Goal: Information Seeking & Learning: Learn about a topic

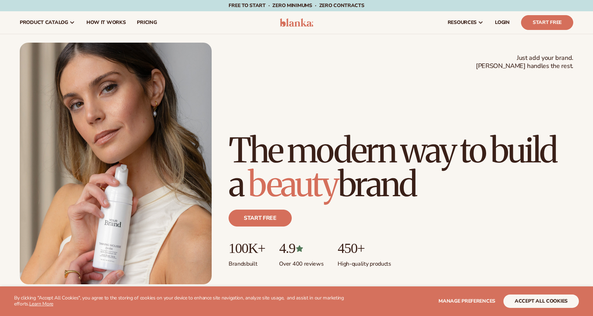
click at [529, 304] on button "accept all cookies" at bounding box center [540, 301] width 75 height 13
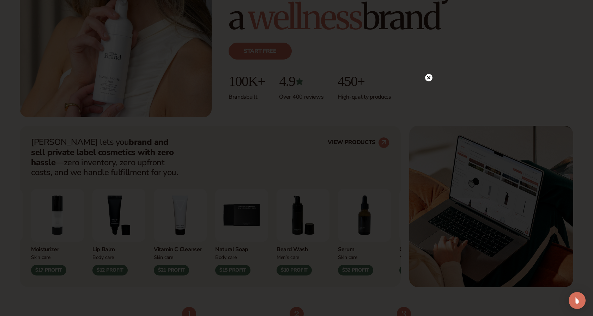
scroll to position [167, 0]
click at [425, 78] on icon at bounding box center [425, 78] width 4 height 4
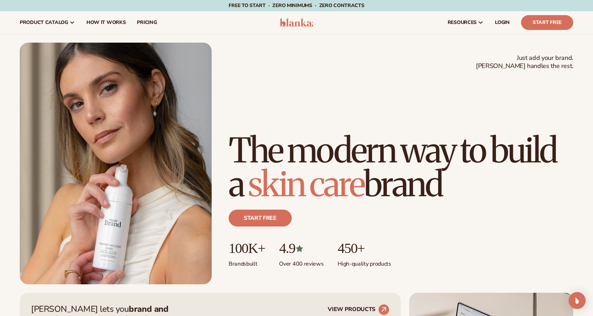
scroll to position [0, 0]
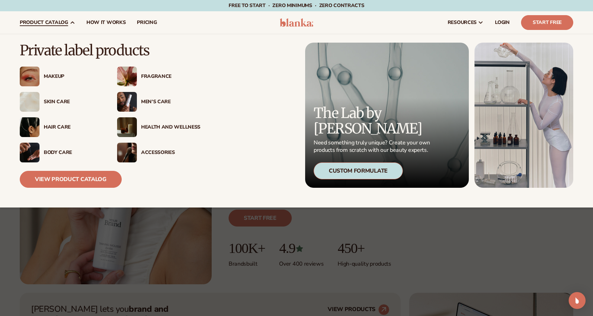
click at [146, 75] on div "Fragrance" at bounding box center [170, 77] width 59 height 6
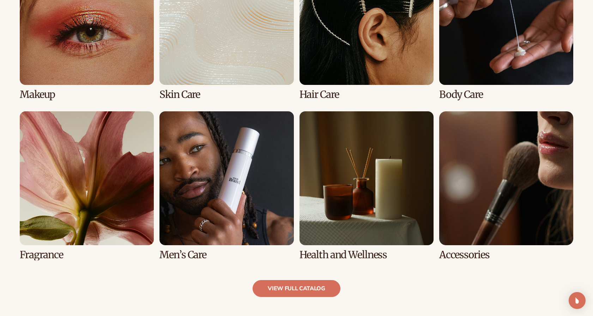
scroll to position [581, 0]
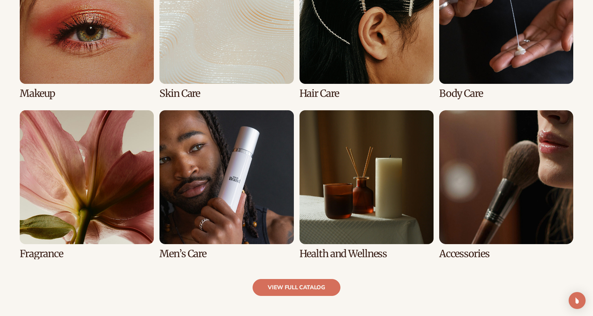
click at [58, 254] on link "5 / 8" at bounding box center [87, 184] width 134 height 149
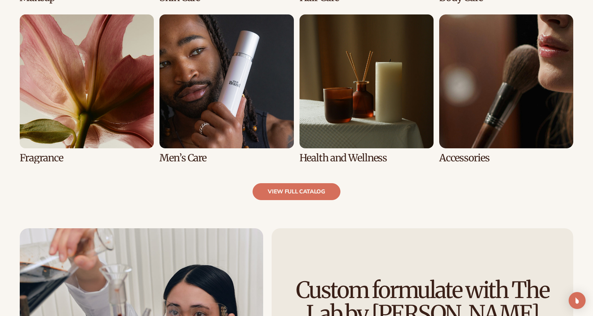
scroll to position [688, 0]
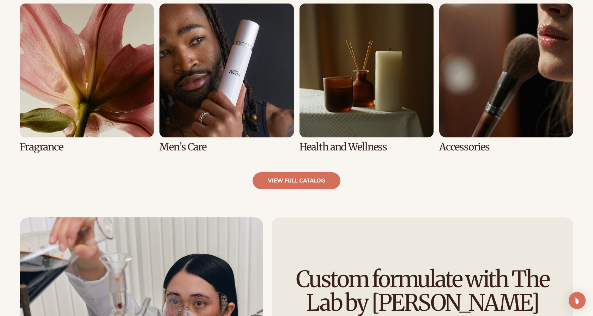
click at [171, 146] on link "6 / 8" at bounding box center [226, 78] width 134 height 149
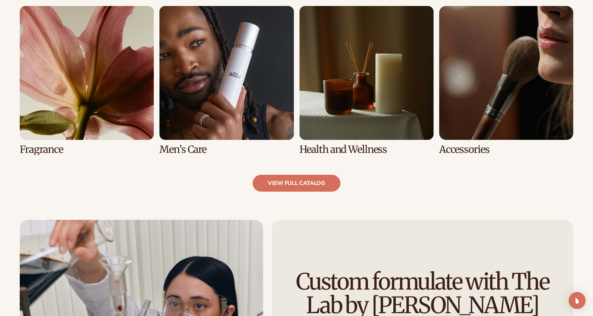
scroll to position [709, 0]
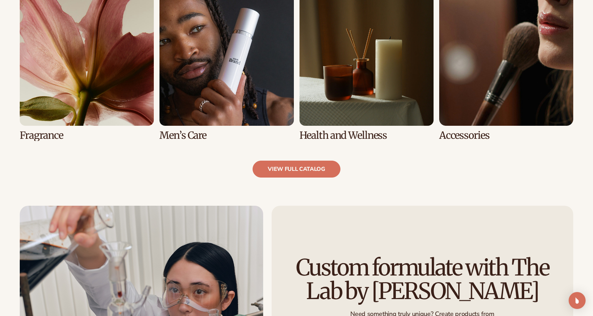
click at [312, 138] on link "7 / 8" at bounding box center [366, 66] width 134 height 149
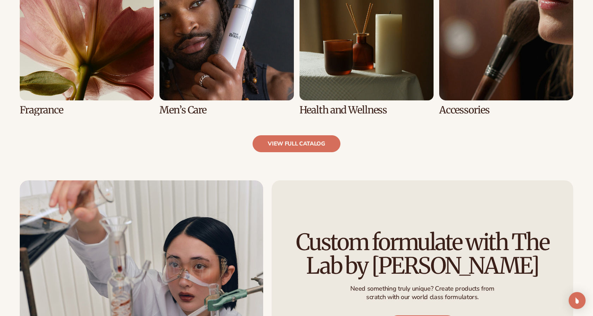
scroll to position [740, 0]
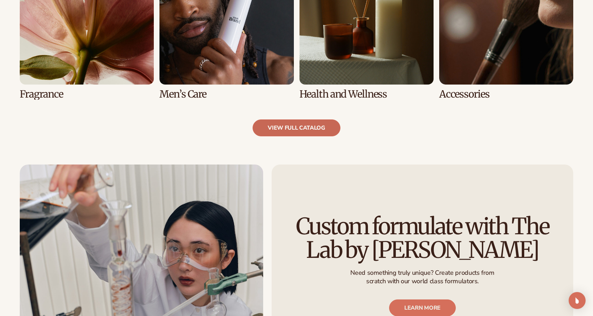
click at [305, 127] on link "view full catalog" at bounding box center [296, 128] width 88 height 17
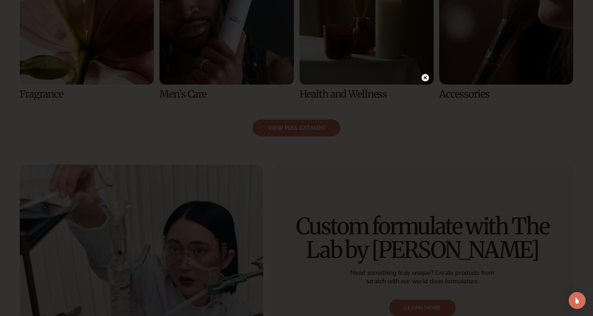
click at [426, 78] on circle at bounding box center [424, 77] width 7 height 7
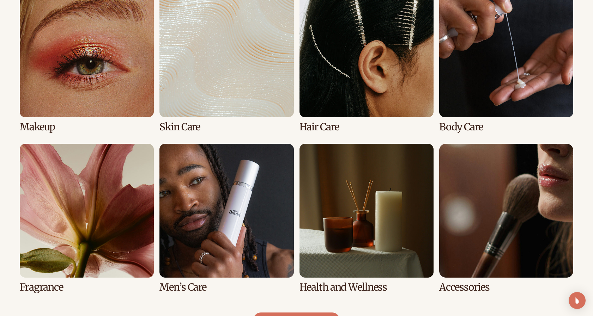
scroll to position [548, 0]
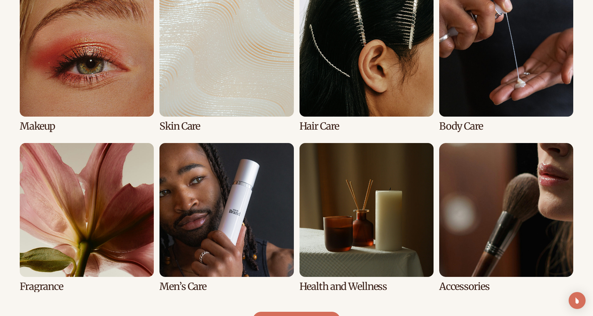
click at [342, 237] on link "7 / 8" at bounding box center [366, 217] width 134 height 149
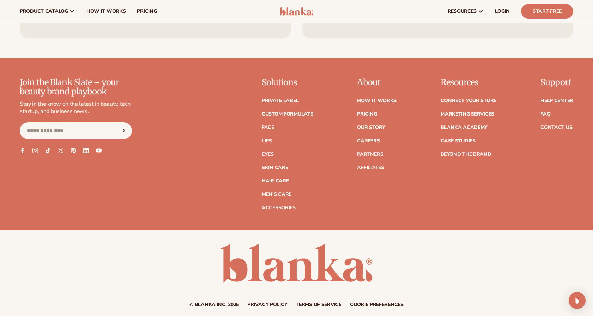
scroll to position [1289, 0]
click at [34, 149] on icon at bounding box center [35, 150] width 3 height 3
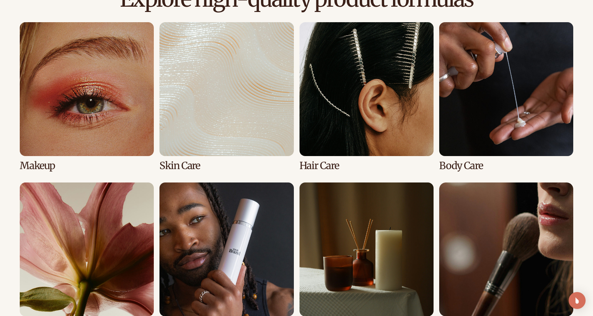
scroll to position [509, 0]
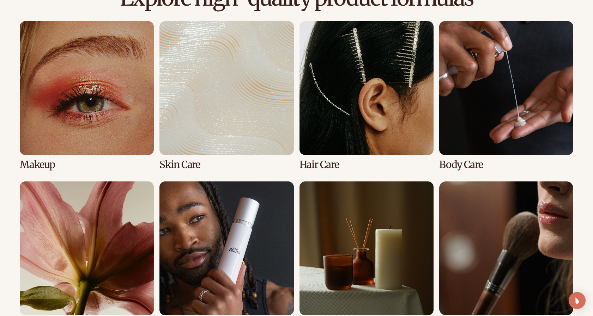
click at [119, 127] on link "1 / 8" at bounding box center [87, 95] width 134 height 149
click at [48, 163] on link "1 / 8" at bounding box center [87, 95] width 134 height 149
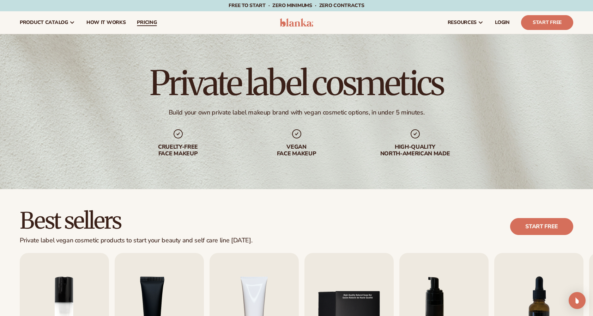
click at [139, 20] on span "pricing" at bounding box center [147, 23] width 20 height 6
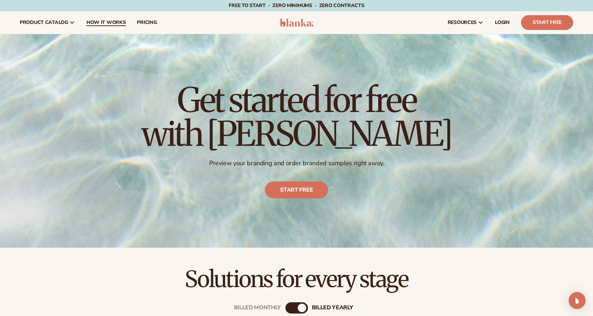
click at [107, 22] on span "How It Works" at bounding box center [105, 23] width 39 height 6
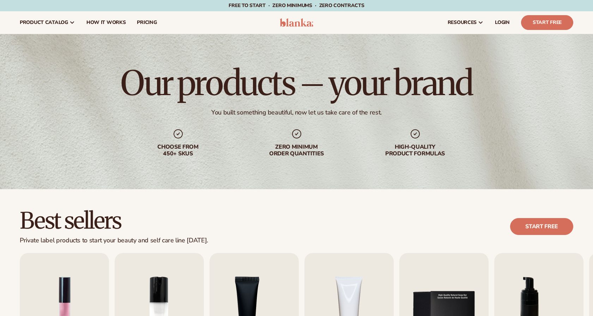
scroll to position [73, 0]
